Goal: Information Seeking & Learning: Understand process/instructions

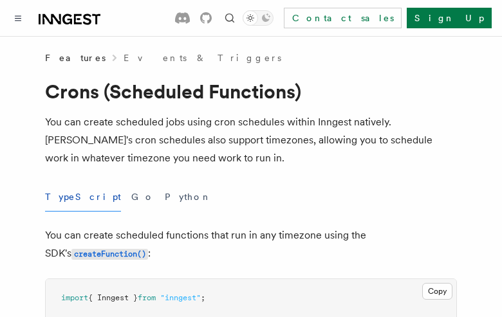
click at [67, 197] on button "TypeScript" at bounding box center [83, 197] width 76 height 29
click at [131, 197] on button "Go" at bounding box center [142, 197] width 23 height 29
